Goal: Information Seeking & Learning: Find specific fact

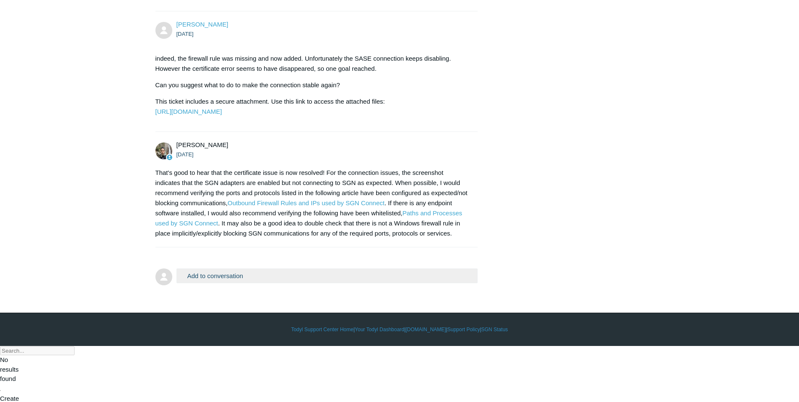
scroll to position [1056, 0]
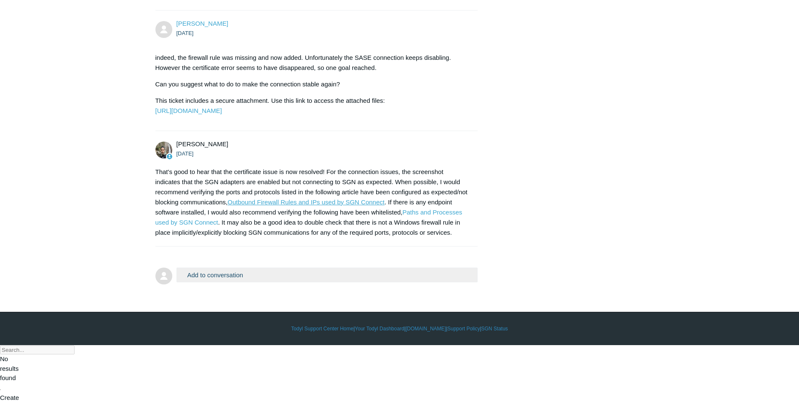
click at [328, 205] on link "Outbound Firewall Rules and IPs used by SGN Connect" at bounding box center [305, 201] width 157 height 7
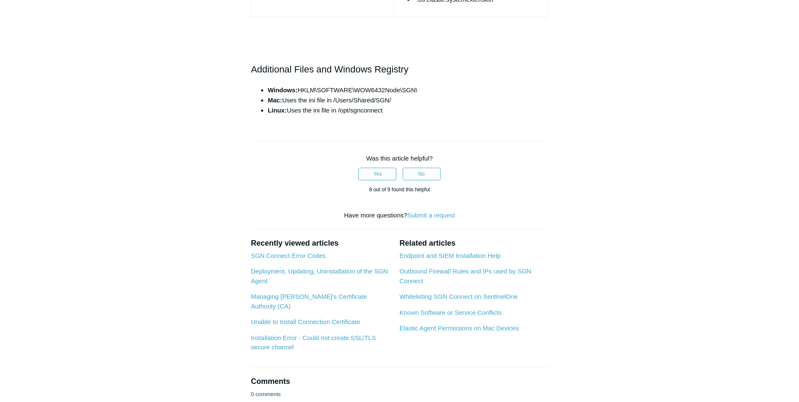
scroll to position [1095, 0]
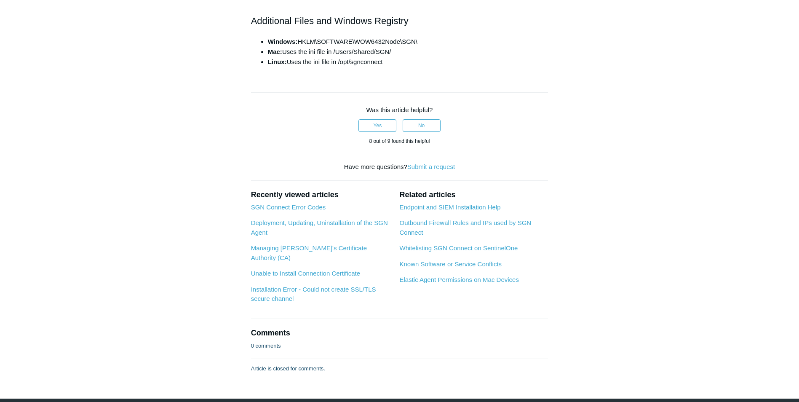
drag, startPoint x: 300, startPoint y: 40, endPoint x: 451, endPoint y: 36, distance: 150.8
